Goal: Task Accomplishment & Management: Manage account settings

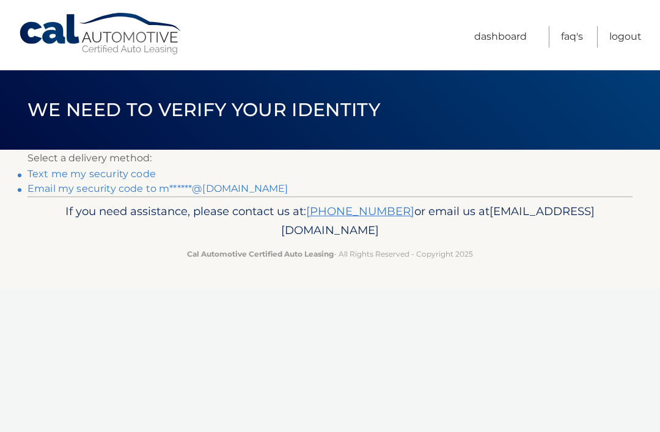
click at [158, 191] on link "Email my security code to m******@yahoo.com" at bounding box center [158, 189] width 261 height 12
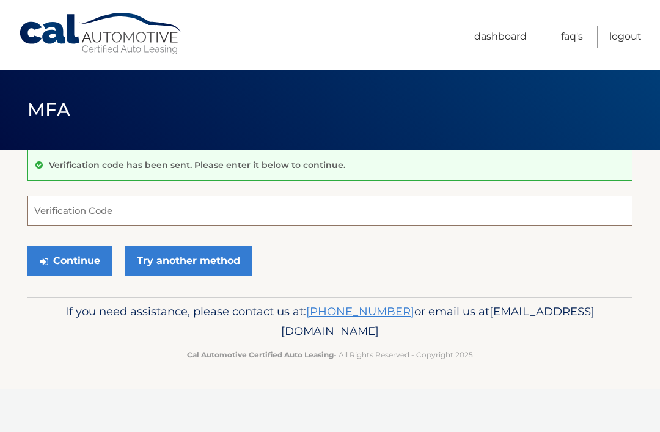
click at [189, 215] on input "Verification Code" at bounding box center [330, 211] width 605 height 31
type input "760458"
click at [80, 265] on button "Continue" at bounding box center [70, 261] width 85 height 31
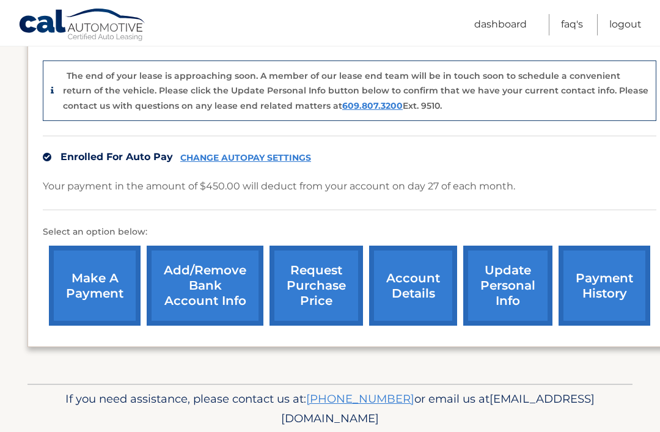
scroll to position [295, 0]
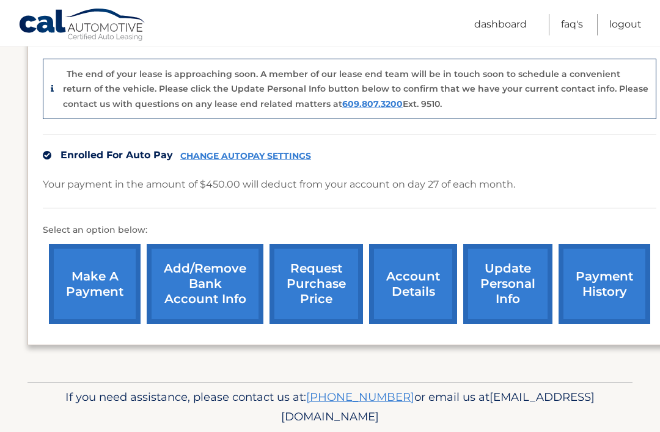
click at [199, 283] on link "Add/Remove bank account info" at bounding box center [205, 284] width 117 height 80
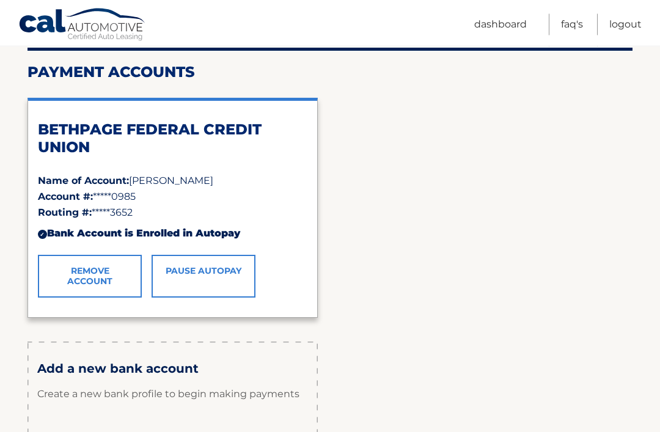
scroll to position [146, 0]
click at [102, 284] on link "Remove Account" at bounding box center [90, 276] width 104 height 43
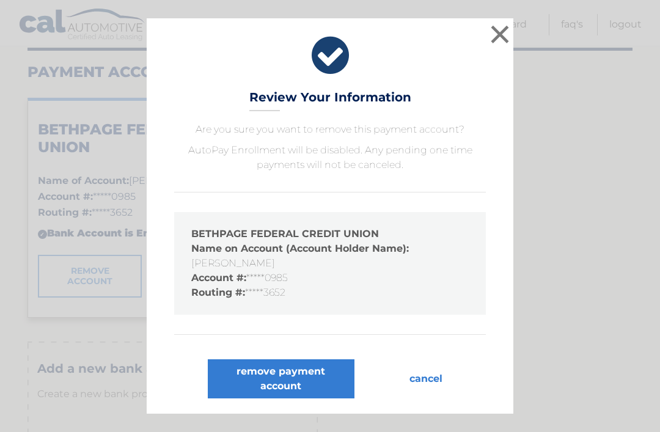
click at [305, 399] on button "remove payment account" at bounding box center [281, 379] width 147 height 39
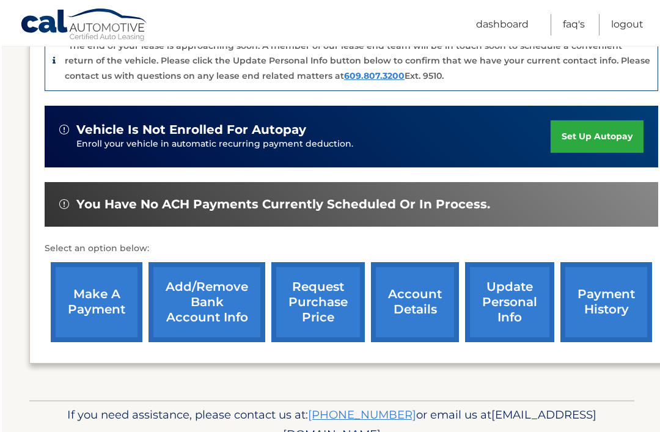
scroll to position [341, 0]
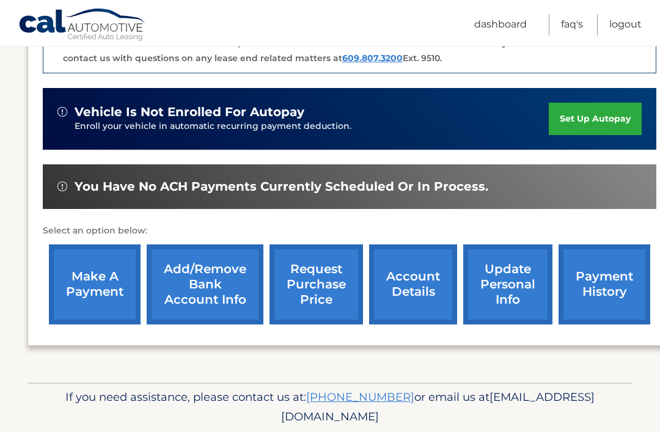
click at [413, 278] on link "account details" at bounding box center [413, 285] width 88 height 80
click at [423, 245] on link "account details" at bounding box center [413, 285] width 88 height 80
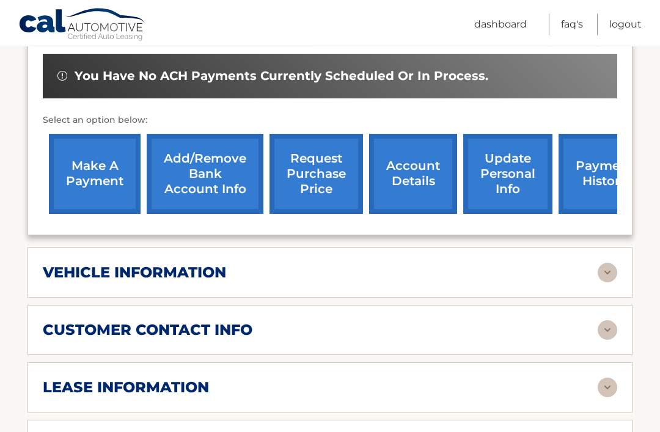
scroll to position [418, 0]
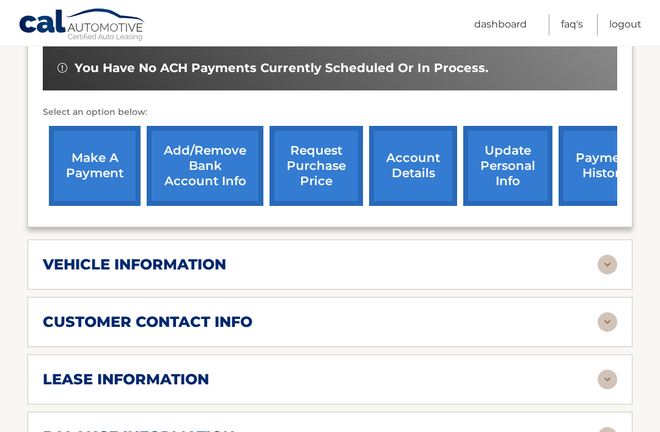
click at [612, 255] on img at bounding box center [608, 265] width 20 height 20
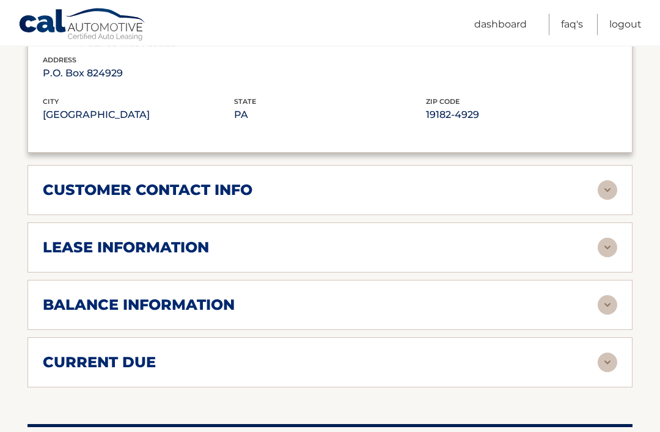
click at [613, 296] on img at bounding box center [608, 306] width 20 height 20
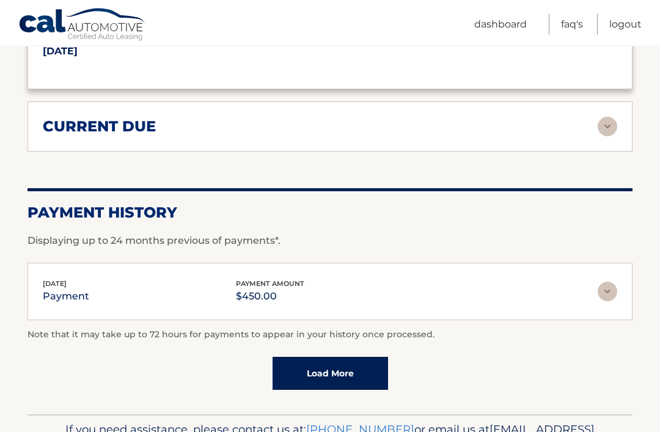
scroll to position [1239, 0]
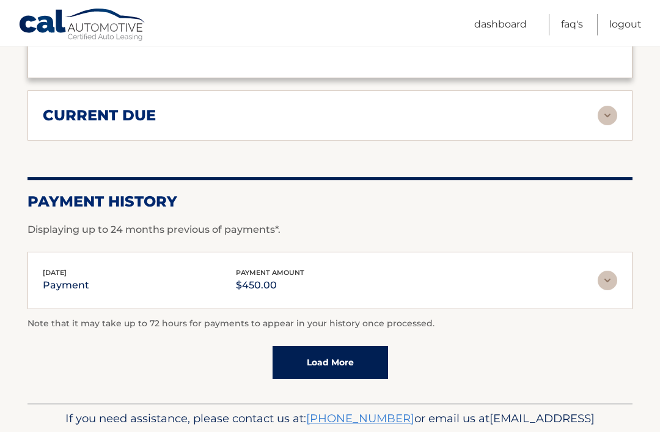
click at [608, 271] on img at bounding box center [608, 281] width 20 height 20
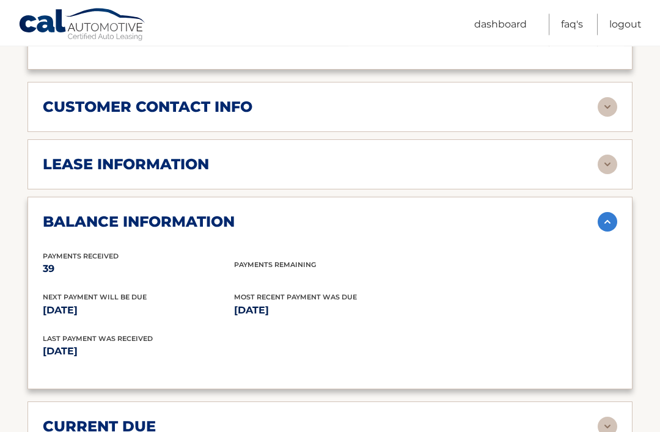
scroll to position [926, 0]
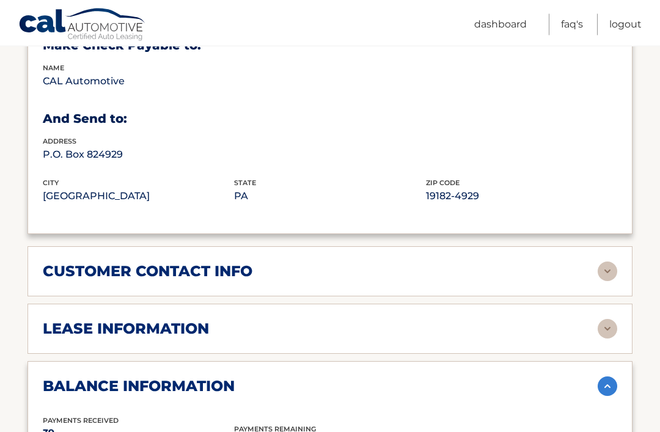
click at [612, 320] on img at bounding box center [608, 330] width 20 height 20
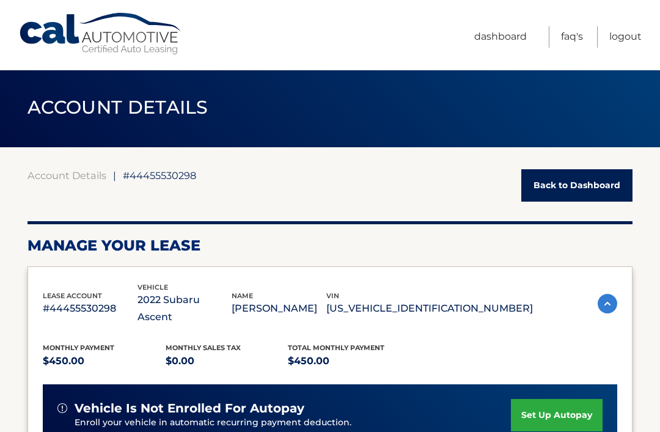
scroll to position [0, 0]
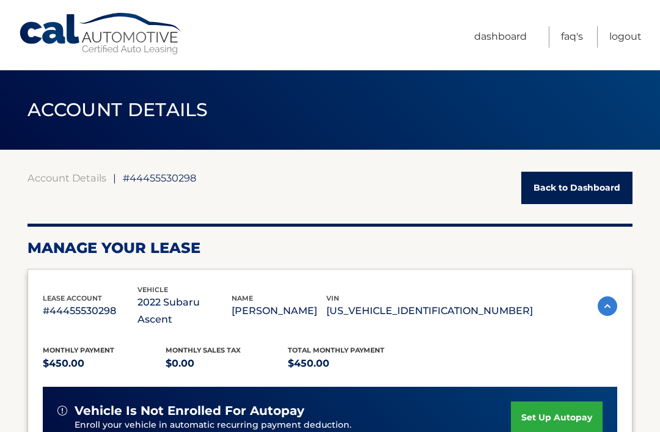
click at [634, 31] on link "Logout" at bounding box center [626, 36] width 32 height 21
